Goal: Use online tool/utility

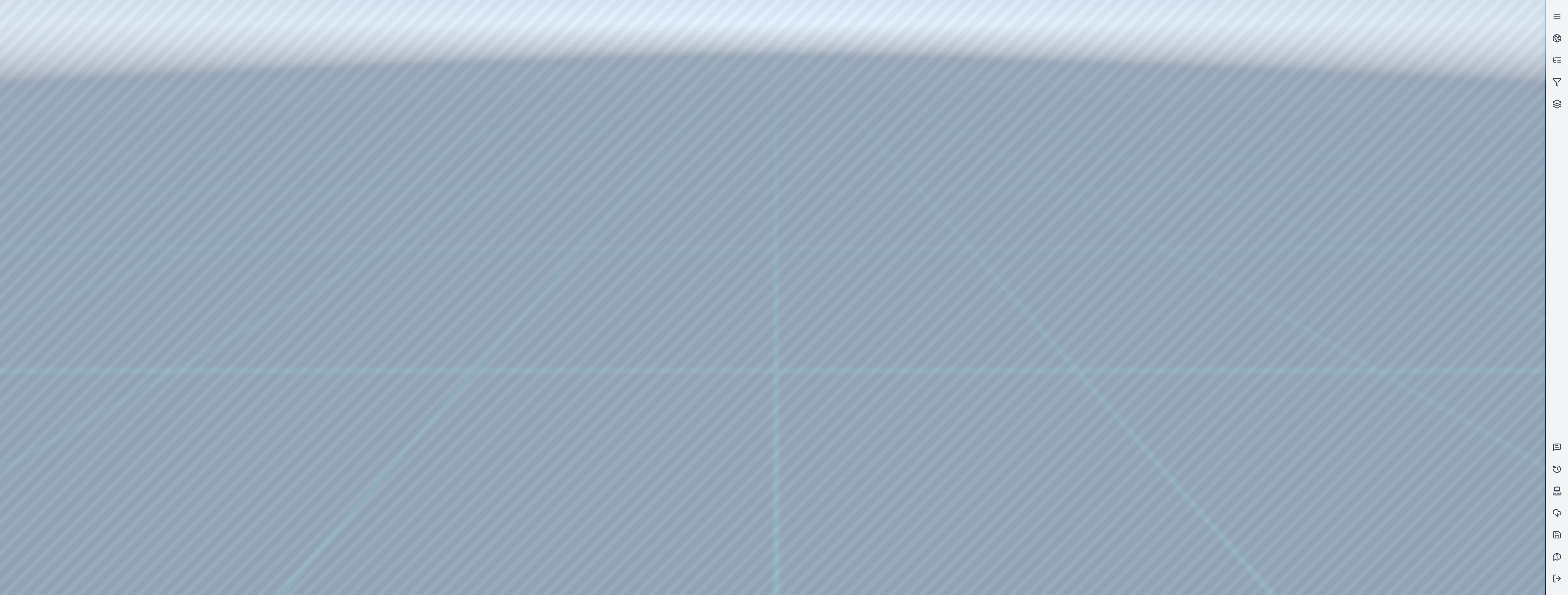
drag, startPoint x: 1135, startPoint y: 295, endPoint x: 1380, endPoint y: 314, distance: 245.7
click at [1399, 579] on div at bounding box center [772, 297] width 1545 height 594
